Goal: Information Seeking & Learning: Learn about a topic

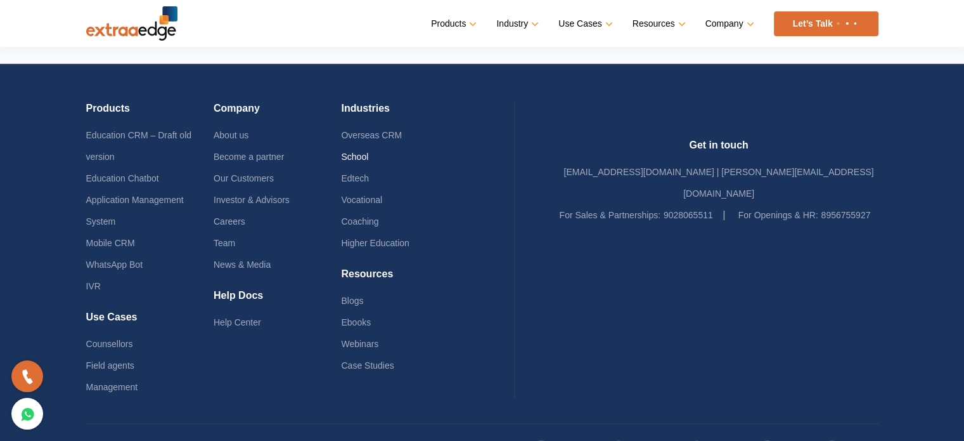
scroll to position [3079, 0]
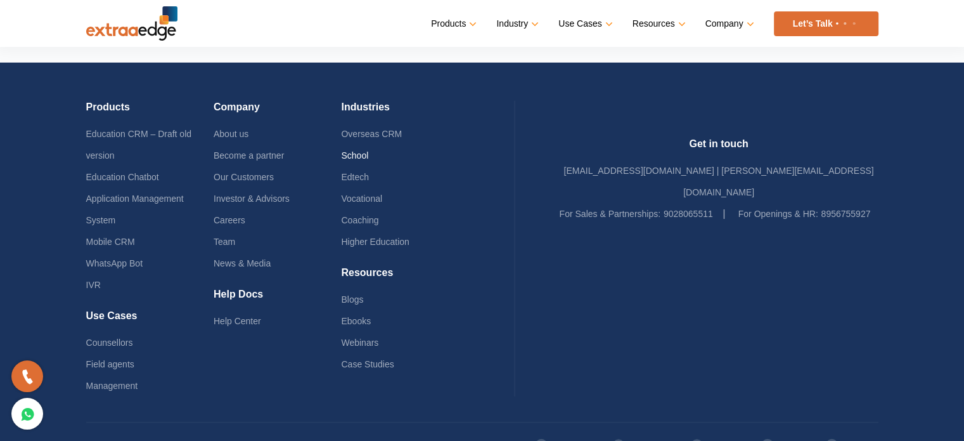
click at [368, 150] on link "School" at bounding box center [354, 155] width 27 height 10
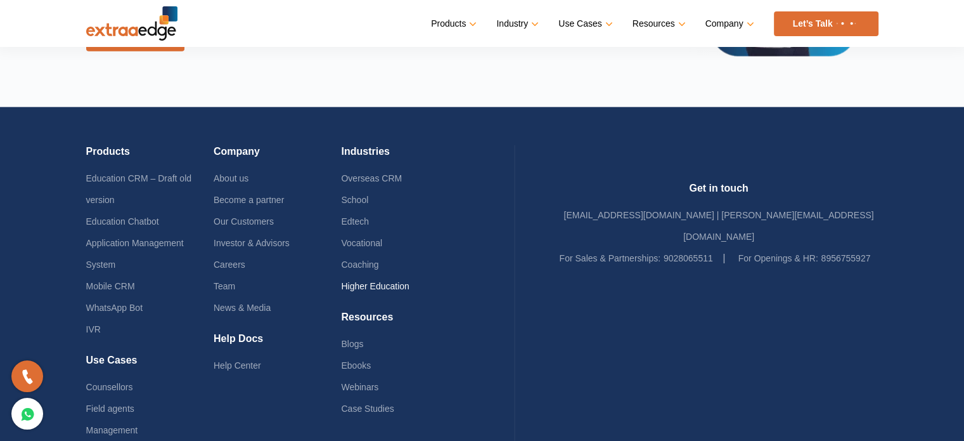
click at [391, 283] on link "Higher Education" at bounding box center [375, 286] width 68 height 10
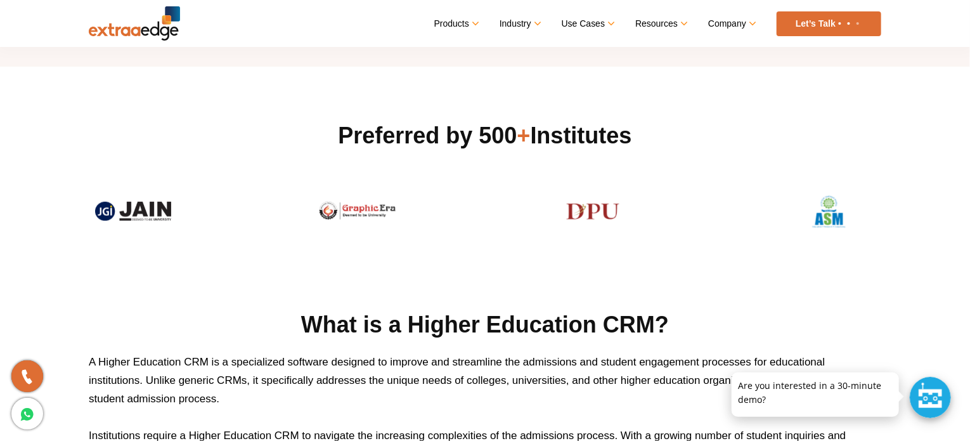
scroll to position [357, 0]
